Goal: Task Accomplishment & Management: Manage account settings

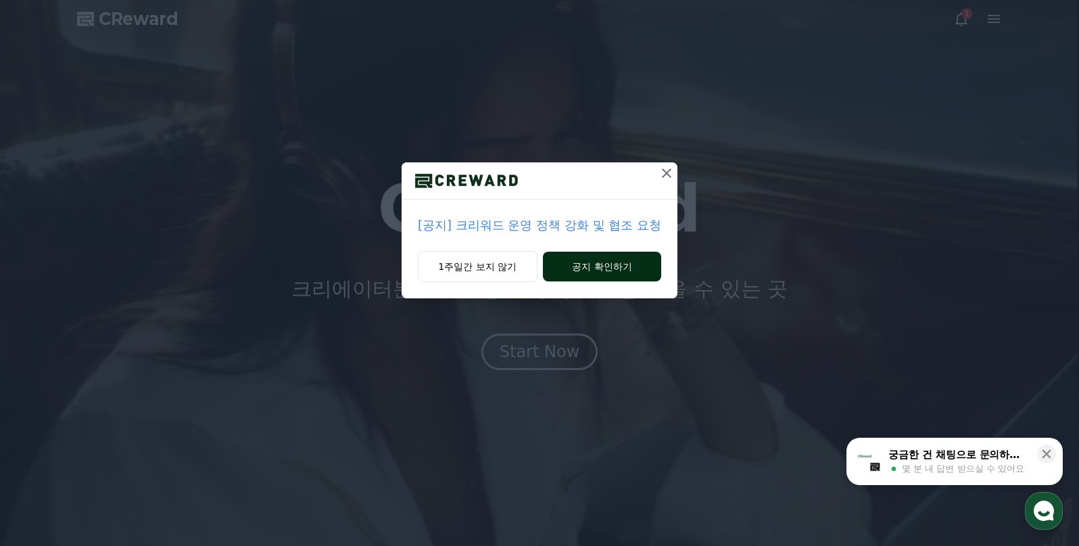
click at [570, 261] on button "공지 확인하기" at bounding box center [602, 267] width 118 height 30
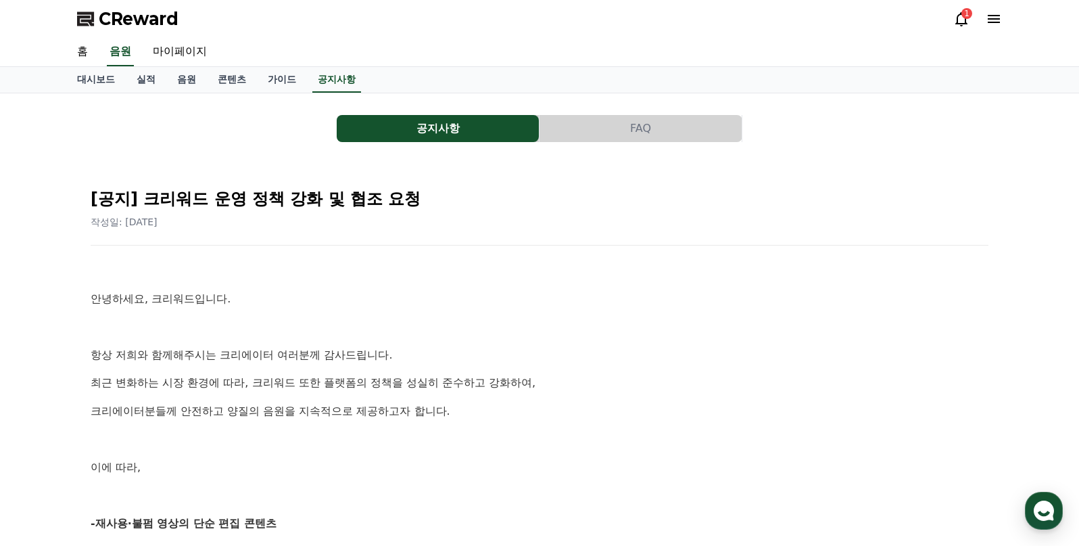
click at [963, 14] on div "1" at bounding box center [966, 13] width 11 height 11
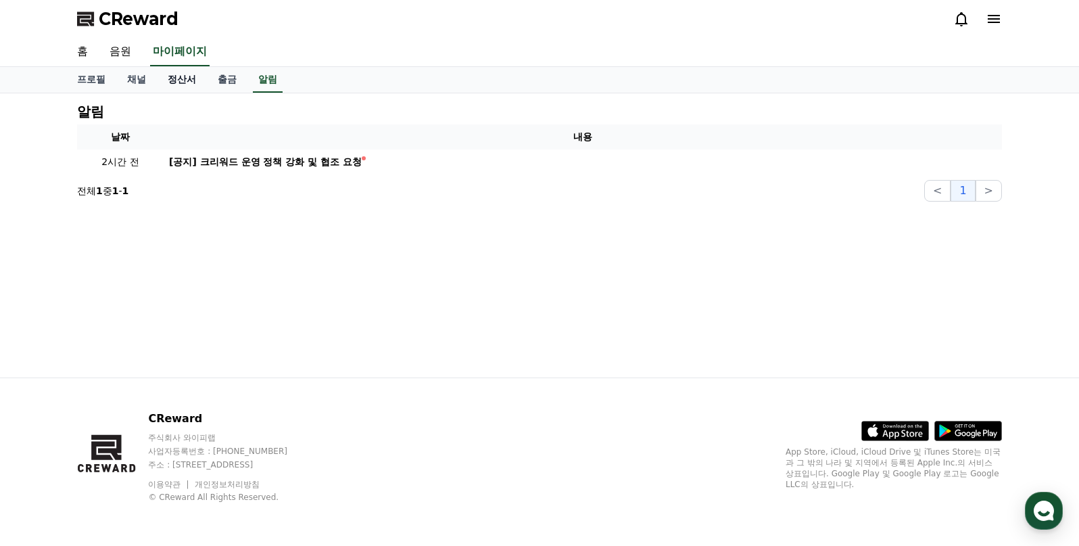
click at [172, 82] on link "정산서" at bounding box center [182, 80] width 50 height 26
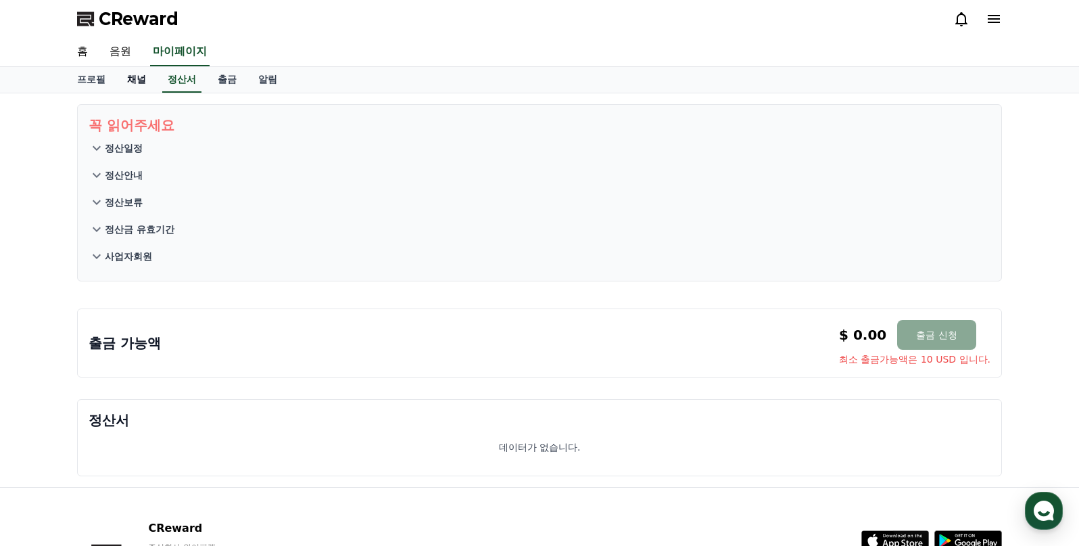
click at [139, 83] on link "채널" at bounding box center [136, 80] width 41 height 26
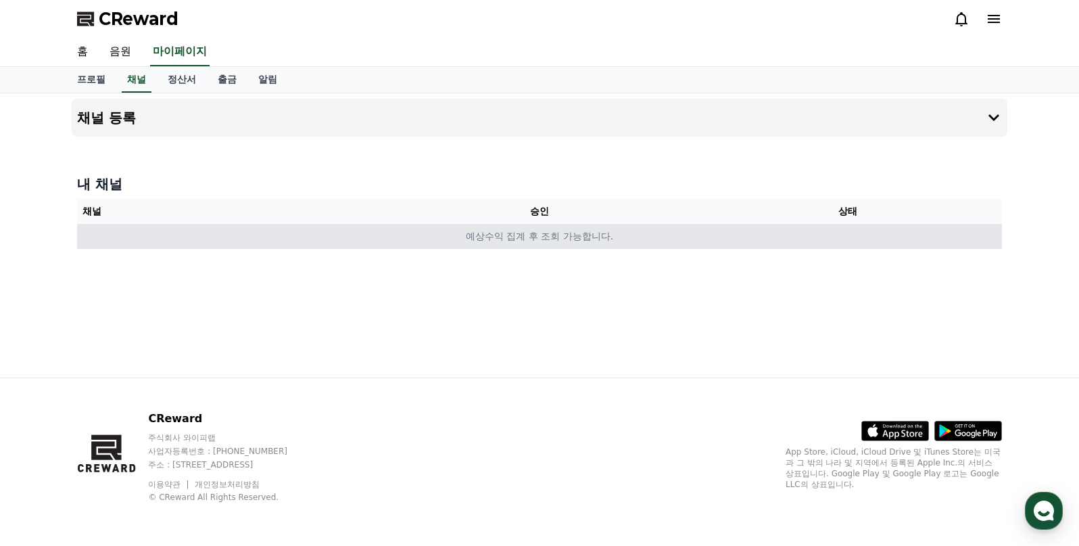
click at [306, 226] on td "예상수익 집계 후 조회 가능합니다." at bounding box center [539, 236] width 925 height 25
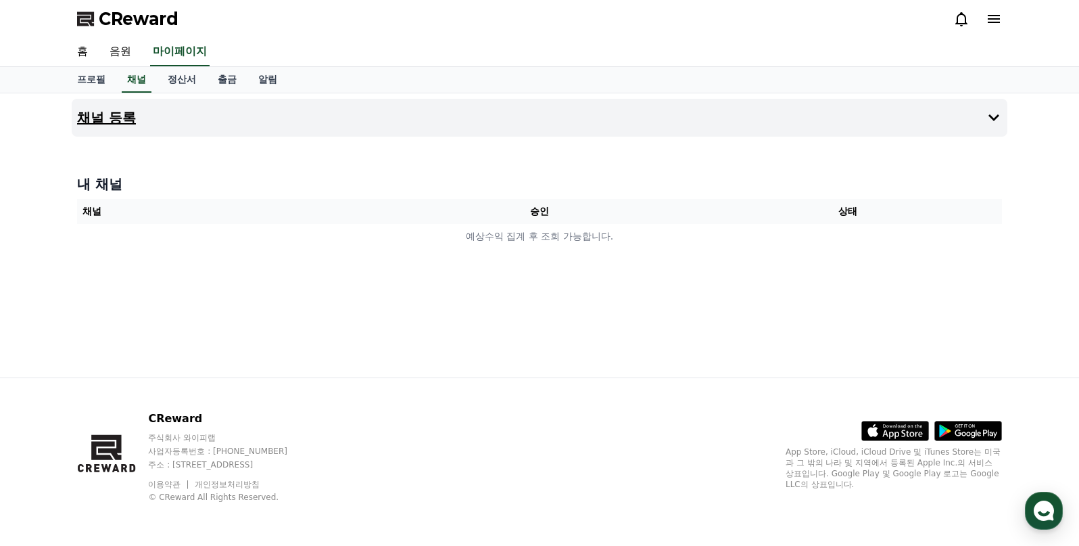
drag, startPoint x: 267, startPoint y: 222, endPoint x: 133, endPoint y: 115, distance: 172.2
click at [266, 222] on th "채널" at bounding box center [231, 211] width 308 height 25
click at [85, 53] on link "홈" at bounding box center [82, 52] width 32 height 28
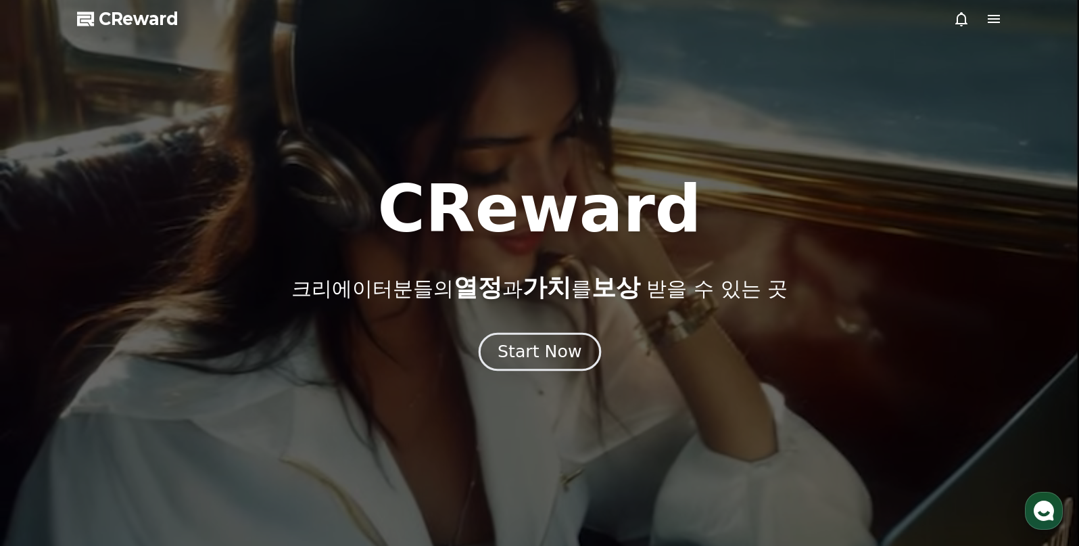
click at [561, 352] on div "Start Now" at bounding box center [540, 351] width 84 height 23
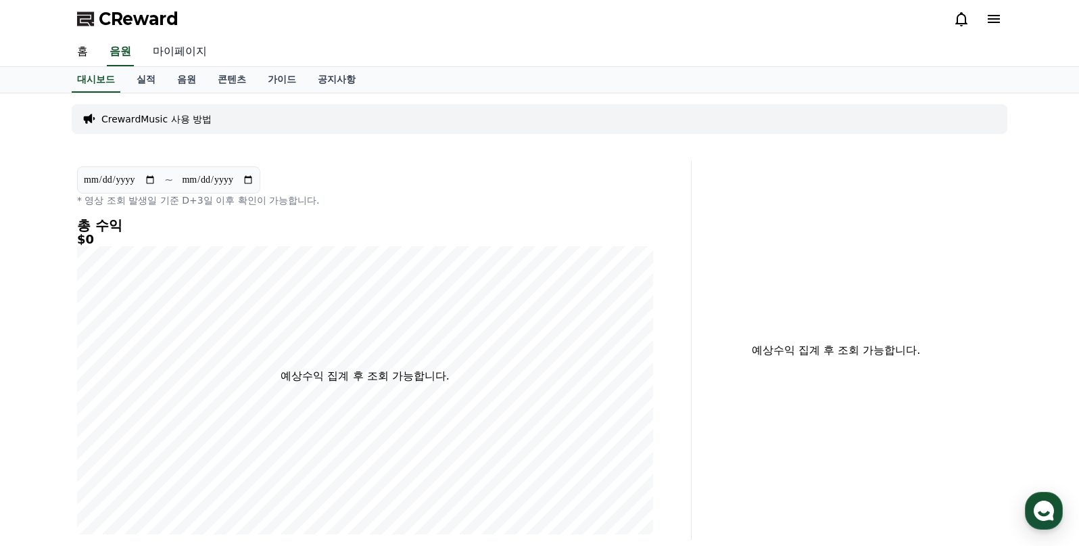
click at [185, 58] on link "마이페이지" at bounding box center [180, 52] width 76 height 28
select select "**********"
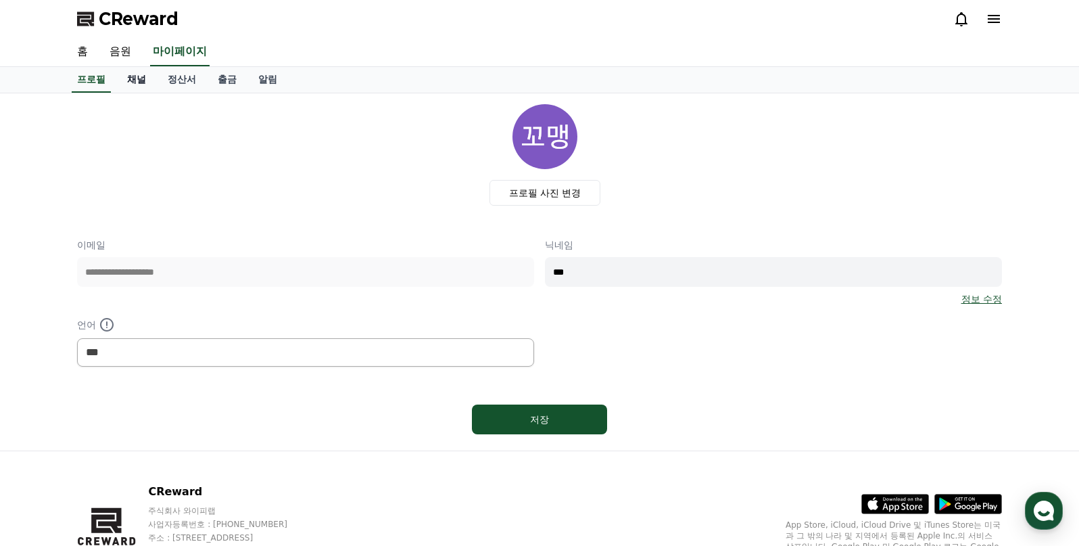
click at [139, 79] on link "채널" at bounding box center [136, 80] width 41 height 26
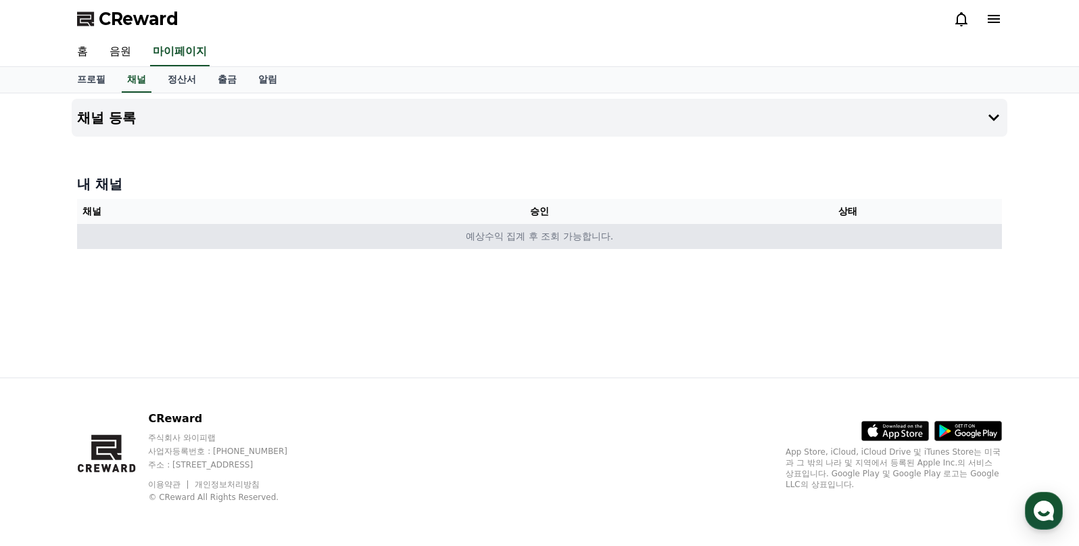
click at [531, 239] on td "예상수익 집계 후 조회 가능합니다." at bounding box center [539, 236] width 925 height 25
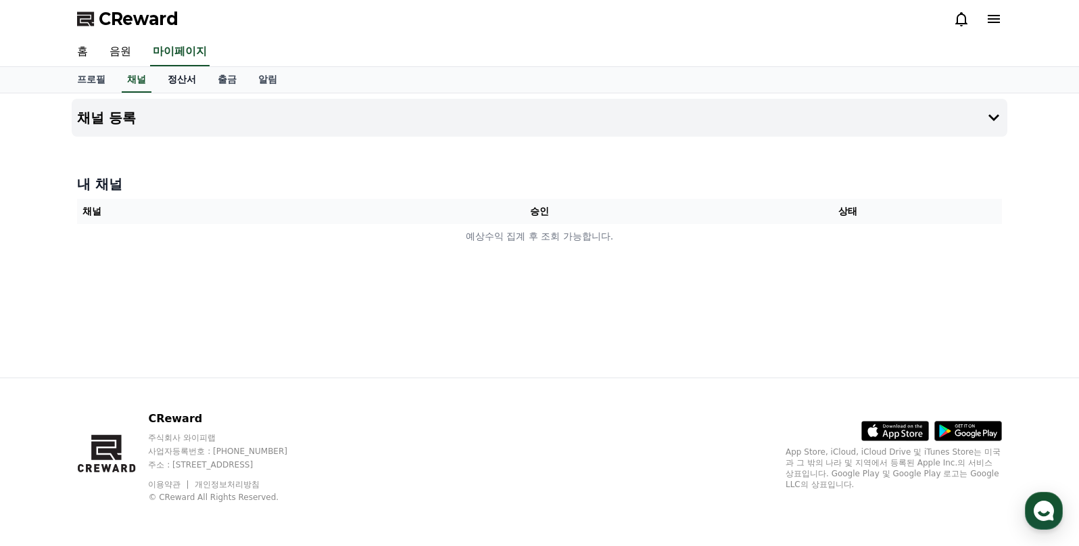
click at [164, 79] on link "정산서" at bounding box center [182, 80] width 50 height 26
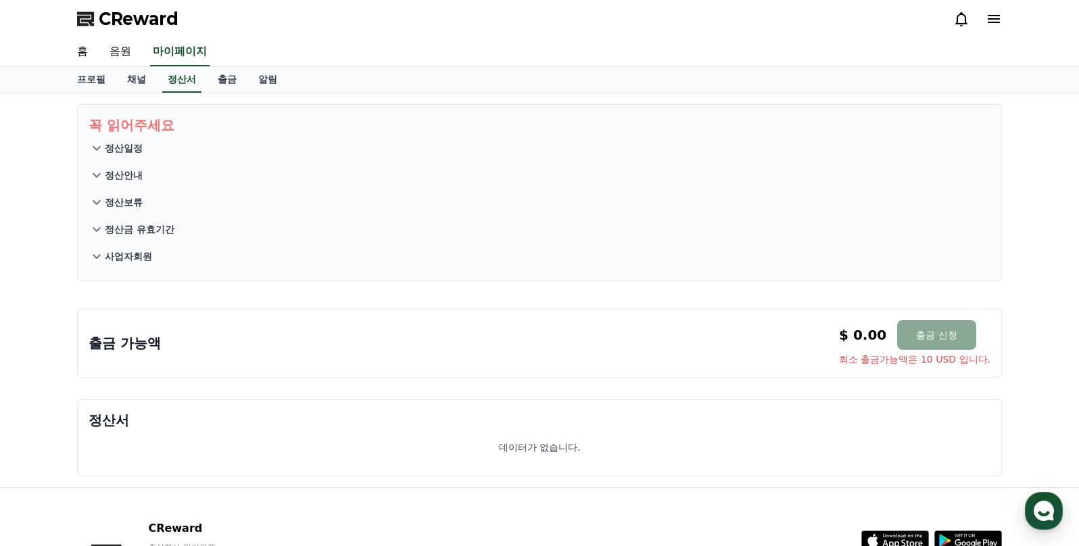
click at [125, 256] on p "사업자회원" at bounding box center [128, 256] width 47 height 14
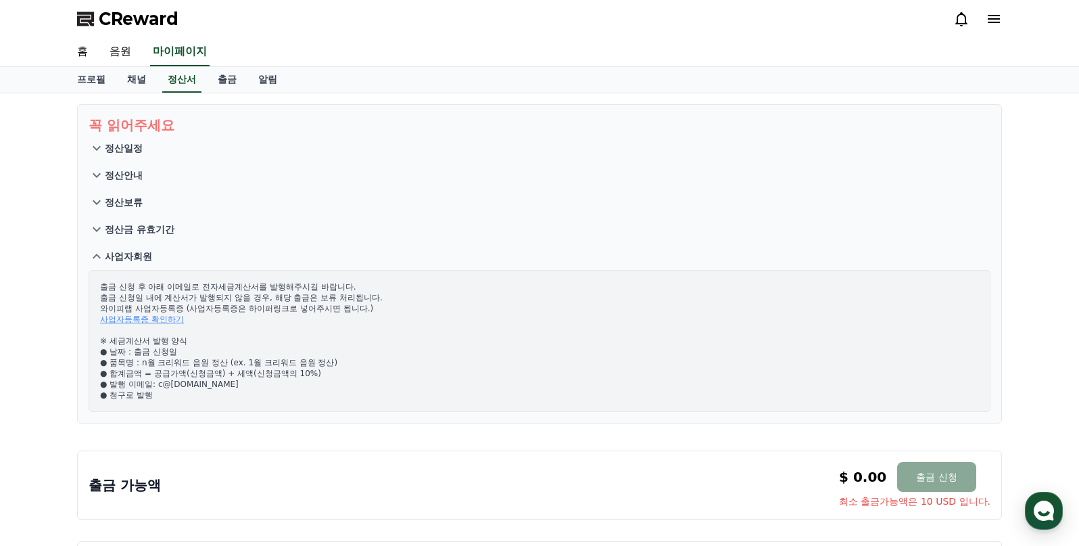
click at [165, 231] on p "정산금 유효기간" at bounding box center [140, 229] width 70 height 14
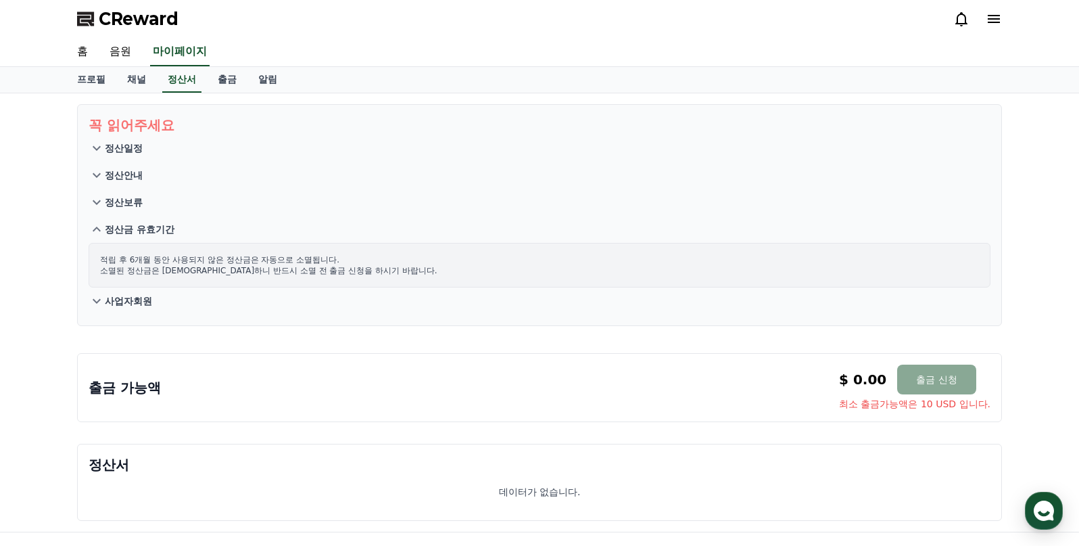
click at [166, 202] on button "정산보류" at bounding box center [540, 202] width 902 height 27
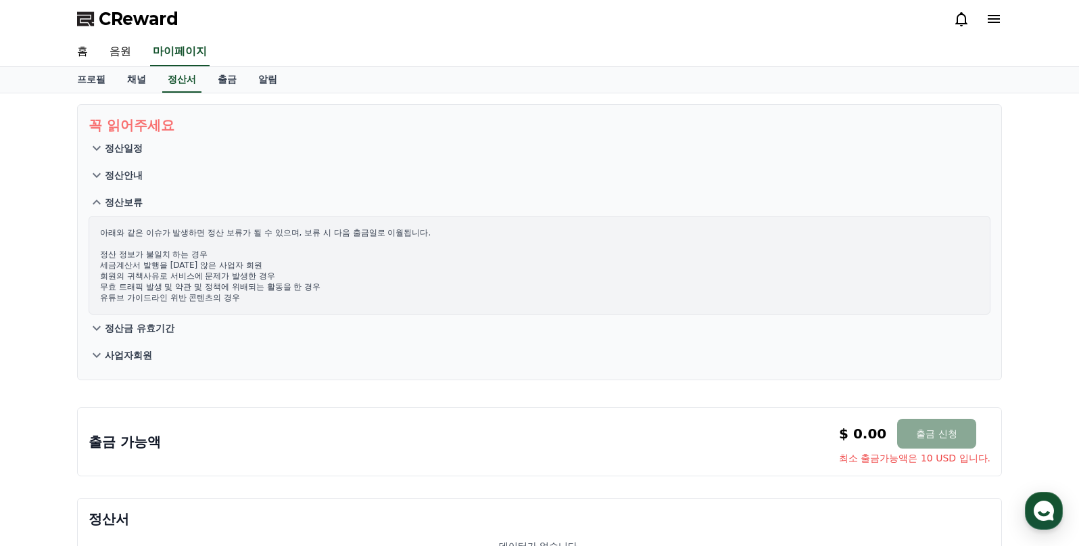
click at [155, 172] on button "정산안내" at bounding box center [540, 175] width 902 height 27
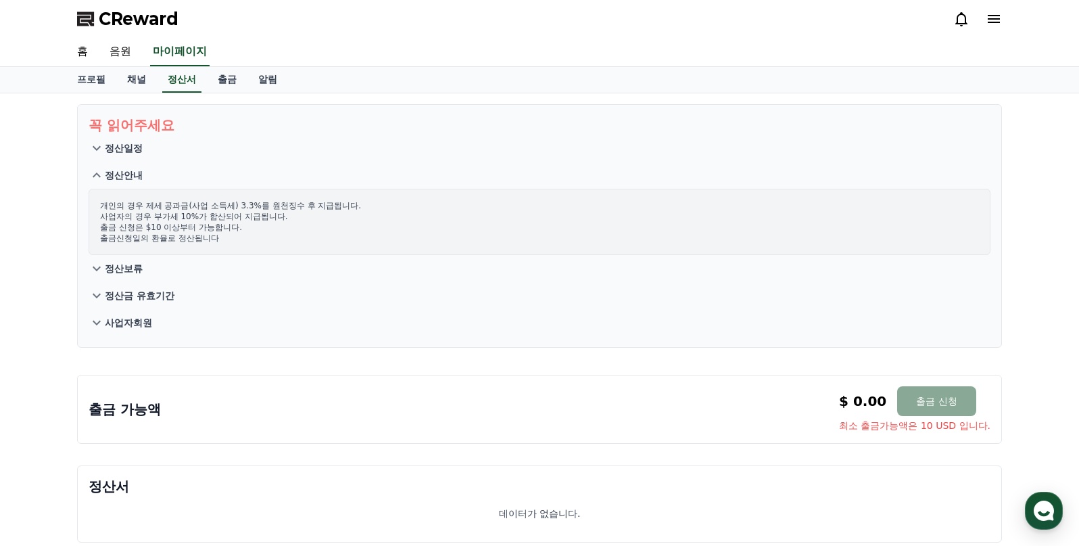
click at [153, 145] on button "정산일정" at bounding box center [540, 148] width 902 height 27
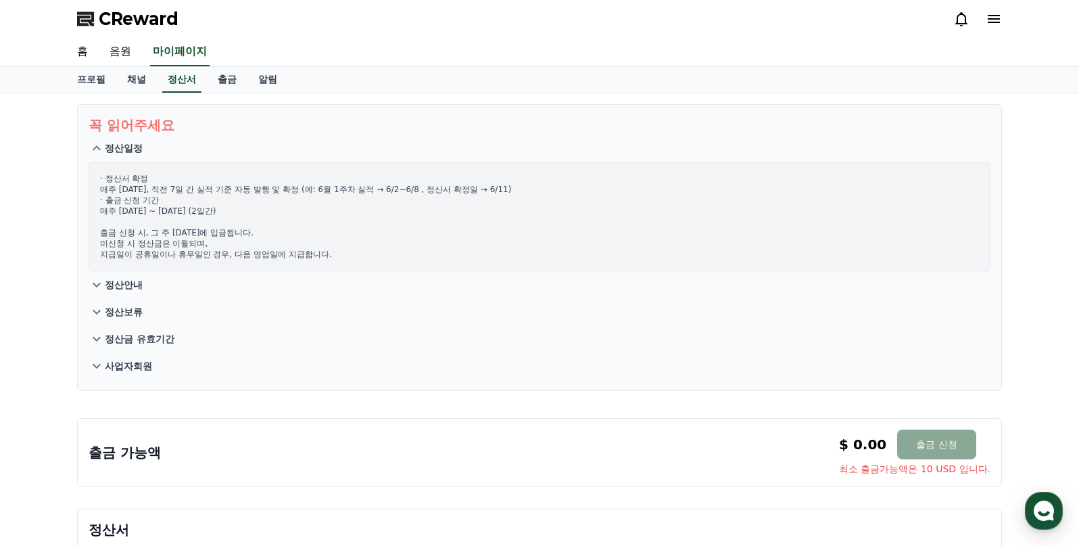
click at [162, 373] on button "사업자회원" at bounding box center [540, 365] width 902 height 27
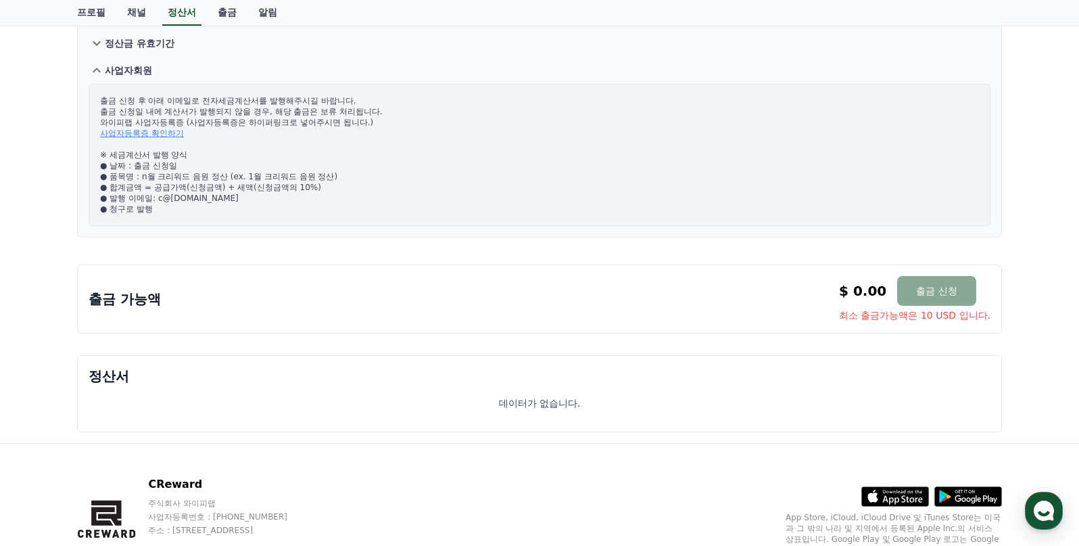
scroll to position [203, 0]
